Goal: Task Accomplishment & Management: Use online tool/utility

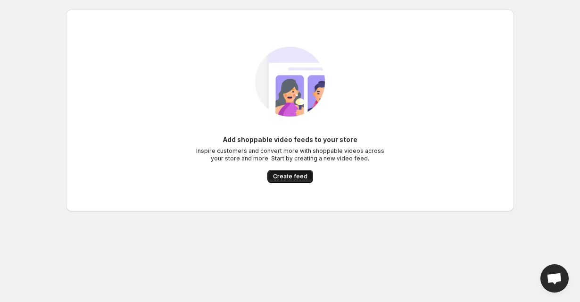
click at [295, 179] on span "Create feed" at bounding box center [290, 177] width 34 height 8
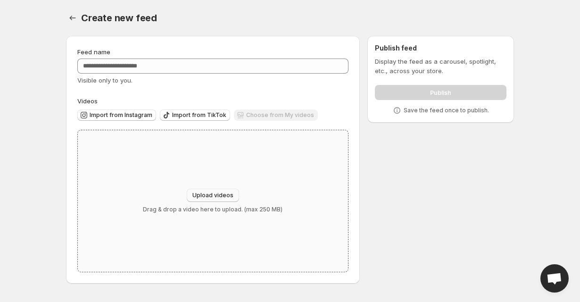
click at [217, 196] on span "Upload videos" at bounding box center [212, 196] width 41 height 8
type input "**********"
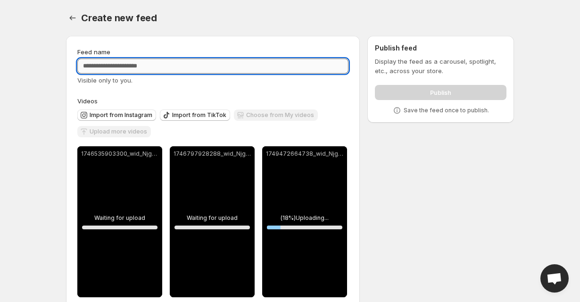
click at [231, 73] on input "Feed name" at bounding box center [212, 66] width 271 height 15
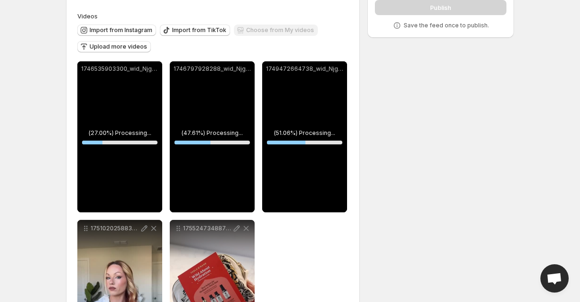
scroll to position [56, 0]
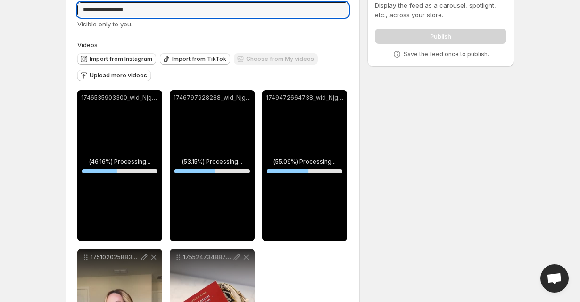
type input "**********"
click at [569, 246] on html "**********" at bounding box center [290, 95] width 580 height 302
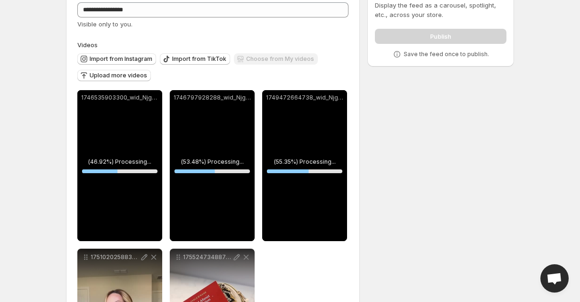
click at [552, 275] on span "Open chat" at bounding box center [555, 279] width 16 height 13
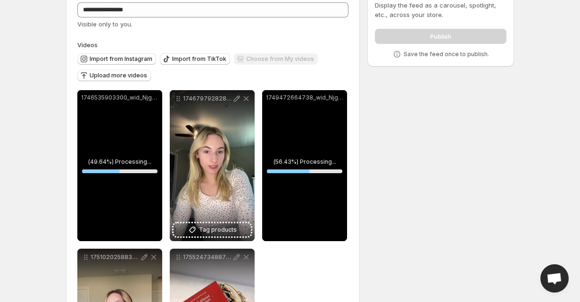
click at [555, 286] on span "Open chat" at bounding box center [555, 278] width 28 height 28
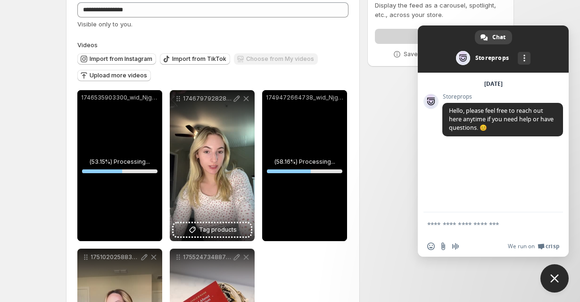
click at [547, 269] on span "Close chat" at bounding box center [555, 278] width 28 height 28
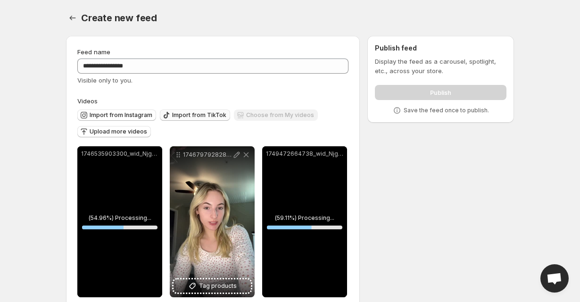
scroll to position [177, 0]
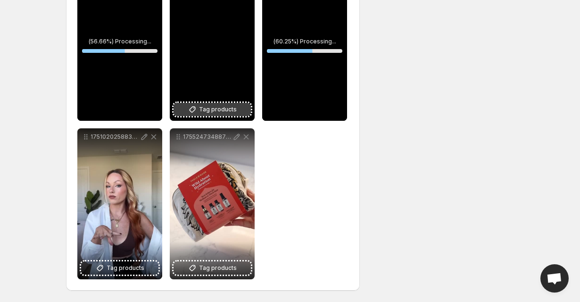
click at [203, 114] on span "Tag products" at bounding box center [218, 109] width 38 height 9
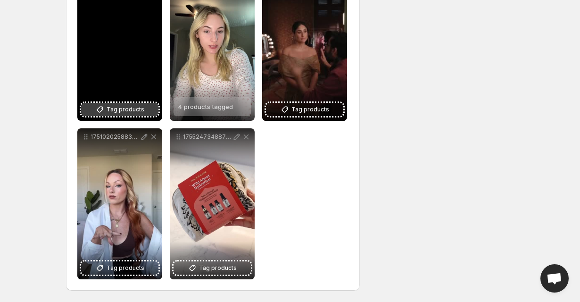
click at [105, 110] on icon at bounding box center [99, 109] width 9 height 9
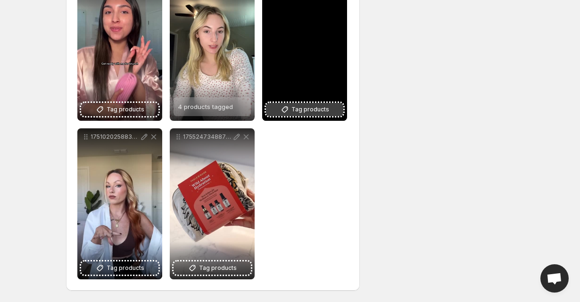
click at [298, 113] on span "Tag products" at bounding box center [311, 109] width 38 height 9
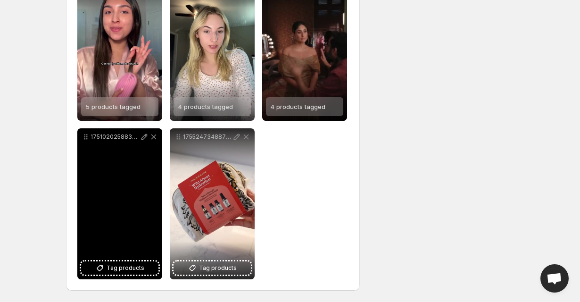
click at [101, 275] on div "1751020258830_wid_Njg1ZTcyZGM5MWZmYmYwMDU4MGQwOGUz_h264cmobile_q10" at bounding box center [119, 203] width 85 height 151
click at [122, 262] on button "Tag products" at bounding box center [119, 267] width 77 height 13
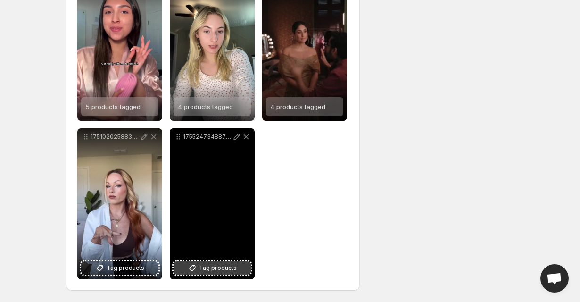
click at [214, 269] on span "Tag products" at bounding box center [218, 267] width 38 height 9
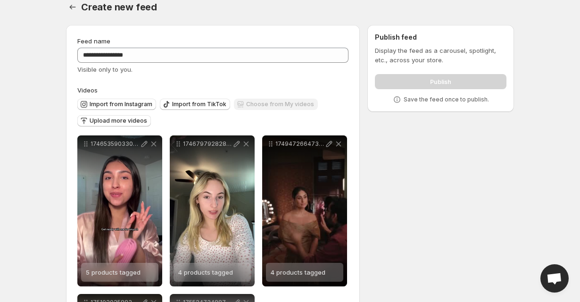
scroll to position [0, 0]
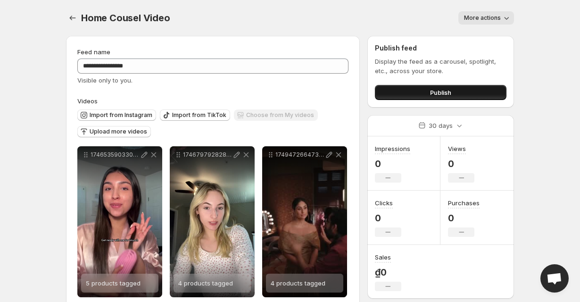
click at [424, 88] on button "Publish" at bounding box center [441, 92] width 132 height 15
click at [437, 93] on span "Publish" at bounding box center [440, 92] width 21 height 9
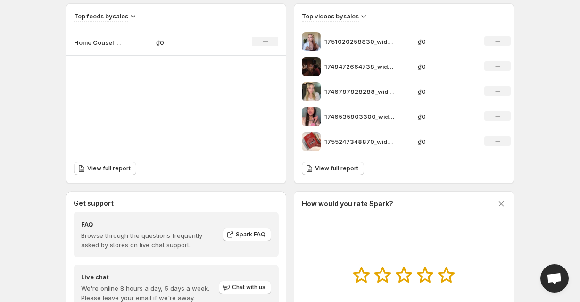
scroll to position [238, 0]
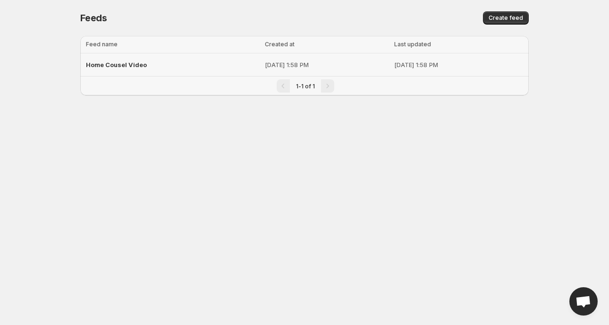
click at [176, 72] on div "Home Cousel Video" at bounding box center [172, 64] width 173 height 17
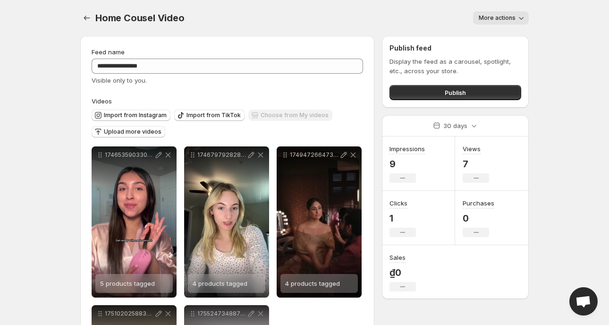
click at [492, 22] on button "More actions" at bounding box center [501, 17] width 56 height 13
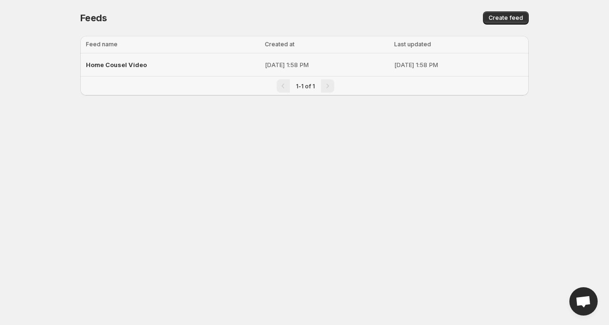
click at [148, 65] on div "Home Cousel Video" at bounding box center [172, 64] width 173 height 17
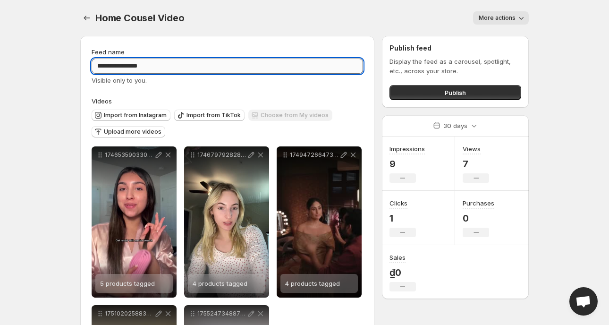
click at [122, 64] on input "**********" at bounding box center [227, 66] width 271 height 15
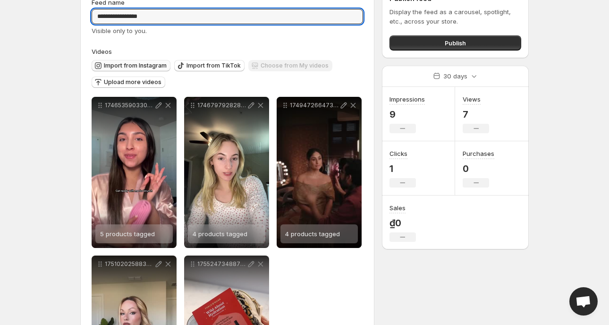
scroll to position [53, 0]
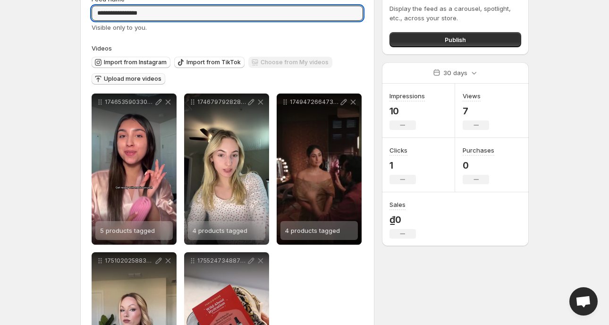
click at [128, 77] on span "Upload more videos" at bounding box center [133, 79] width 58 height 8
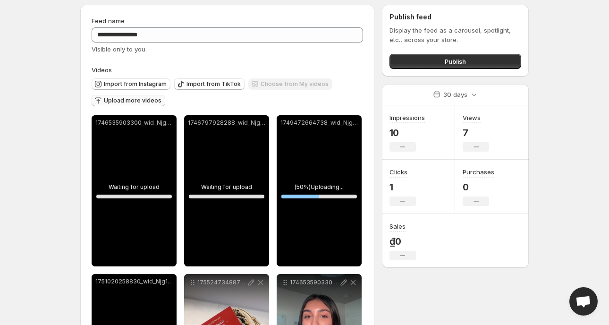
scroll to position [0, 0]
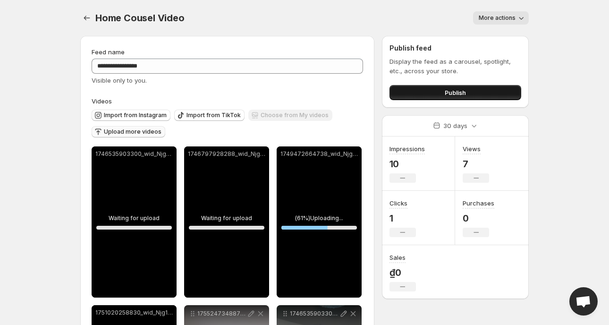
click at [434, 91] on button "Publish" at bounding box center [455, 92] width 132 height 15
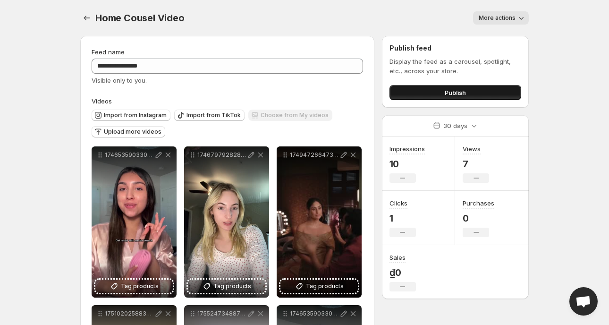
click at [410, 88] on button "Publish" at bounding box center [455, 92] width 132 height 15
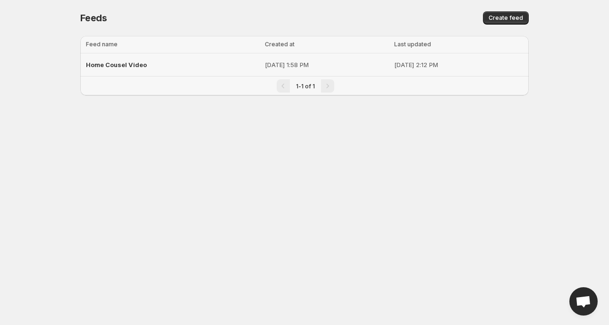
click at [343, 59] on td "Sep 26, 2025, 1:58 PM" at bounding box center [327, 64] width 130 height 23
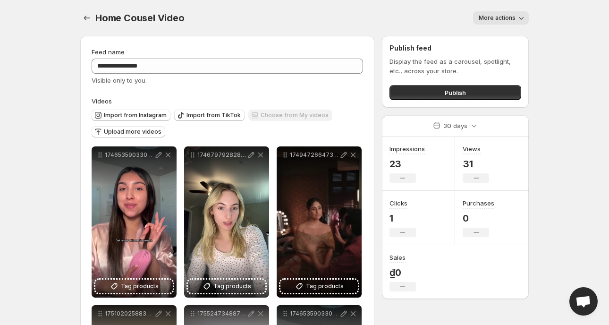
click at [497, 8] on div "Home Cousel Video. This page is ready Home Cousel Video More actions More actio…" at bounding box center [304, 18] width 448 height 36
click at [497, 10] on div "Home Cousel Video. This page is ready Home Cousel Video More actions More actio…" at bounding box center [304, 18] width 448 height 36
click at [500, 20] on span "More actions" at bounding box center [496, 18] width 37 height 8
click at [494, 37] on span "Delete" at bounding box center [489, 38] width 19 height 8
